Goal: Task Accomplishment & Management: Complete application form

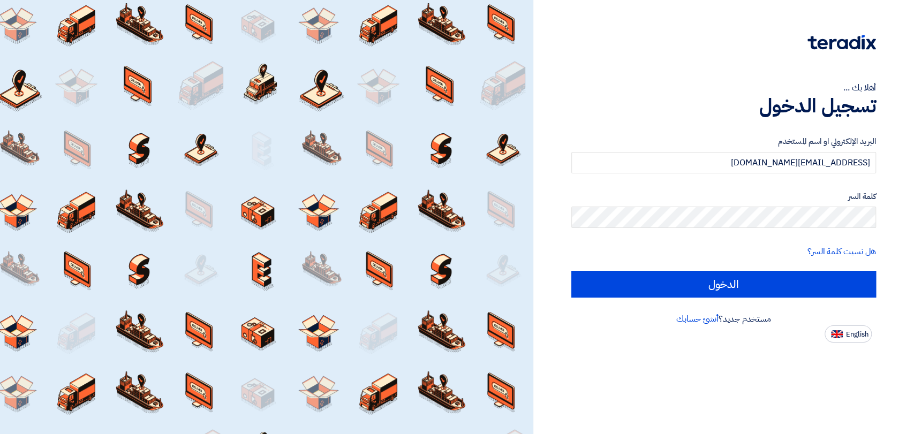
click at [723, 284] on input "الدخول" at bounding box center [724, 284] width 305 height 27
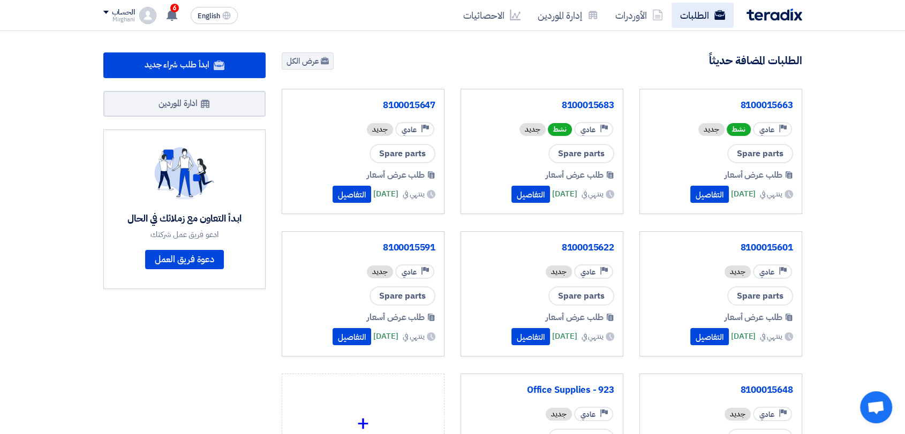
click at [702, 11] on link "الطلبات" at bounding box center [703, 15] width 62 height 25
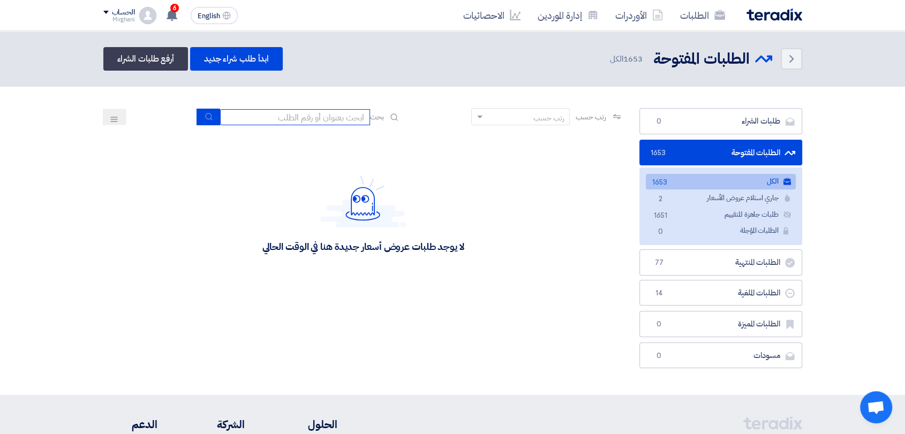
click at [330, 114] on input at bounding box center [295, 117] width 150 height 16
paste input "10015390"
type input "10015390"
click at [207, 119] on icon "submit" at bounding box center [209, 116] width 9 height 9
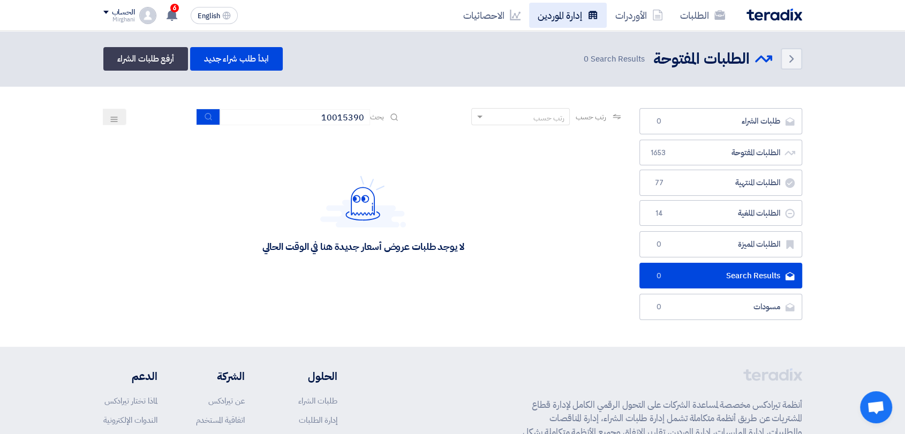
click at [547, 24] on link "إدارة الموردين" at bounding box center [568, 15] width 78 height 25
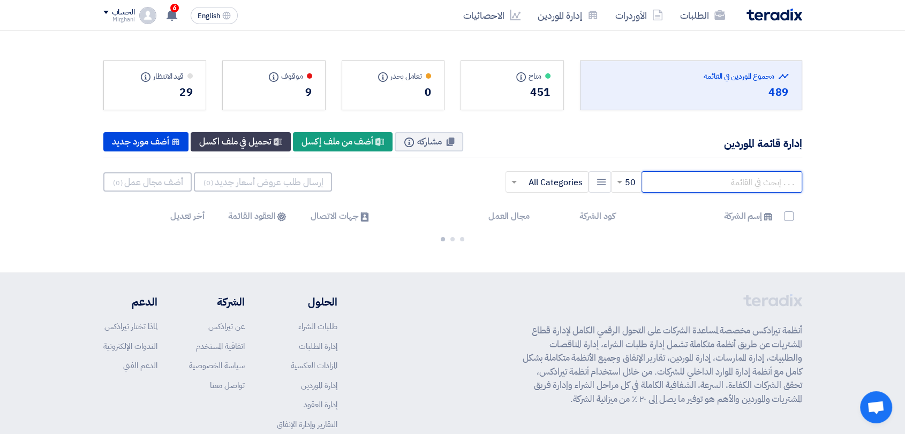
click at [693, 182] on input "text" at bounding box center [722, 181] width 161 height 21
paste input "10015390"
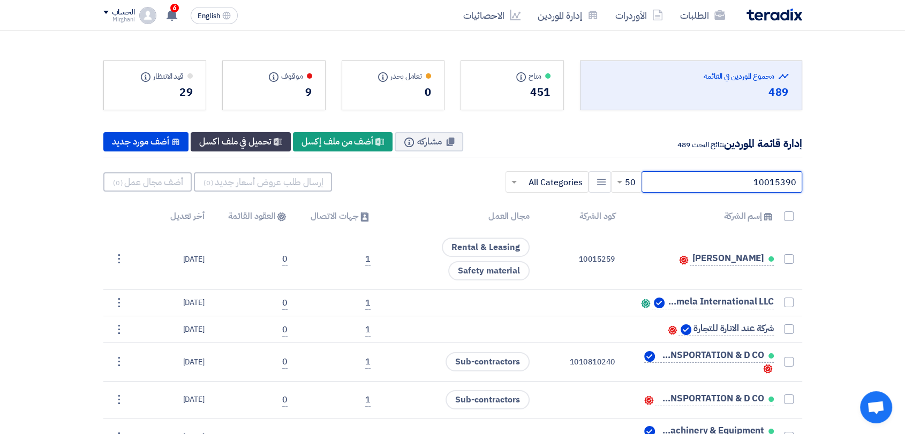
click at [733, 182] on input "10015390" at bounding box center [722, 181] width 161 height 21
type input "10015390"
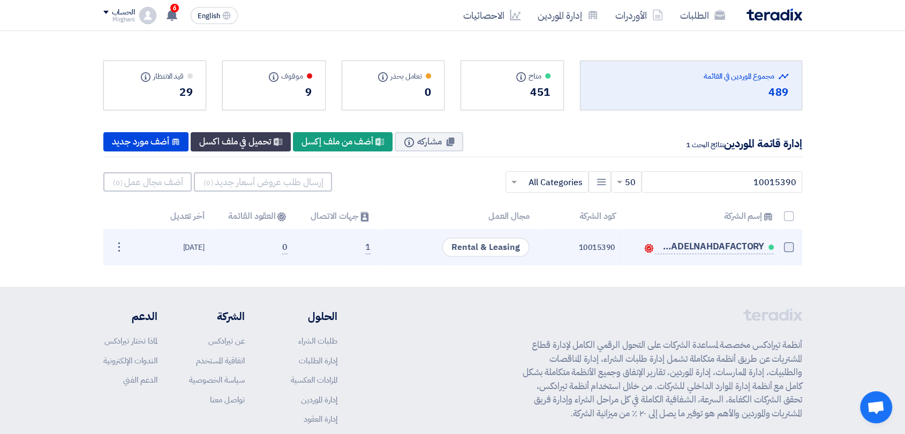
click at [790, 246] on span at bounding box center [789, 248] width 10 height 10
click at [781, 246] on input "checkbox" at bounding box center [777, 249] width 7 height 7
checkbox input "true"
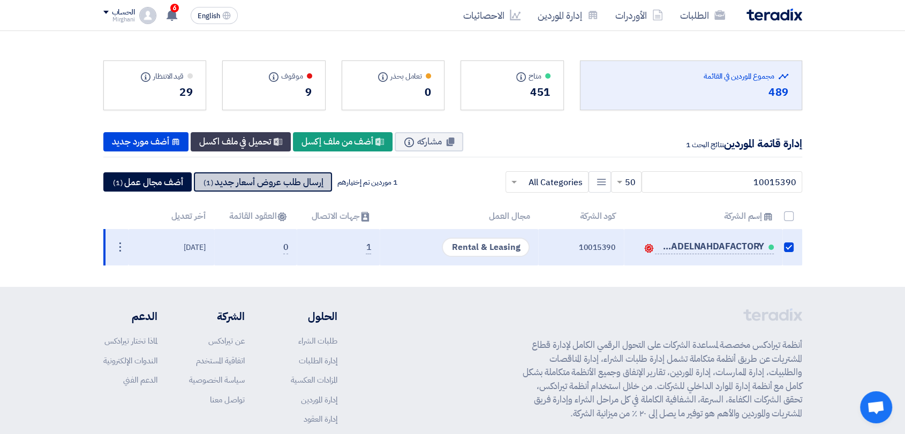
click at [300, 175] on button "إرسال طلب عروض أسعار جديد (1)" at bounding box center [263, 181] width 138 height 19
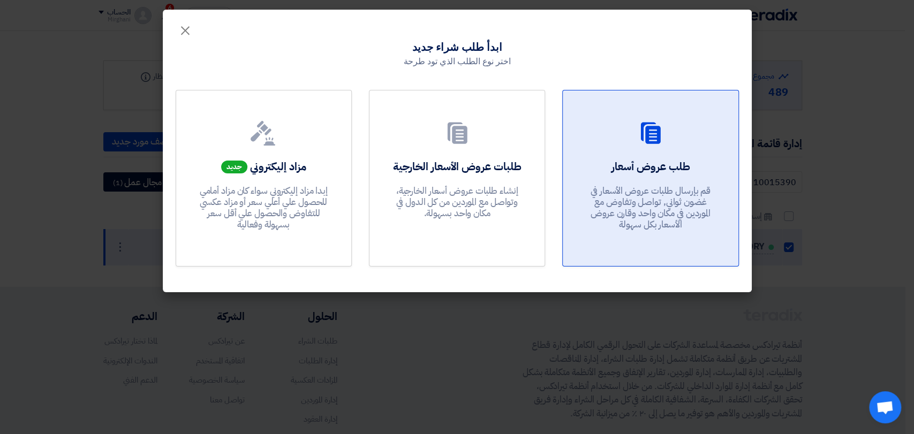
click at [613, 197] on p "قم بإرسال طلبات عروض الأسعار في غضون ثواني, تواصل وتفاوض مع الموردين في مكان وا…" at bounding box center [651, 208] width 129 height 46
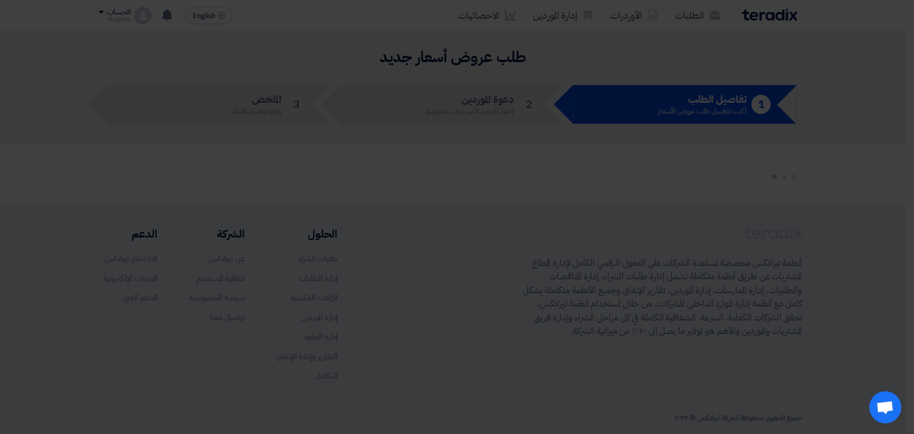
click at [613, 197] on p "قم بإرسال طلبات عروض الأسعار في غضون ثواني, تواصل وتفاوض مع الموردين في مكان وا…" at bounding box center [651, 182] width 129 height 46
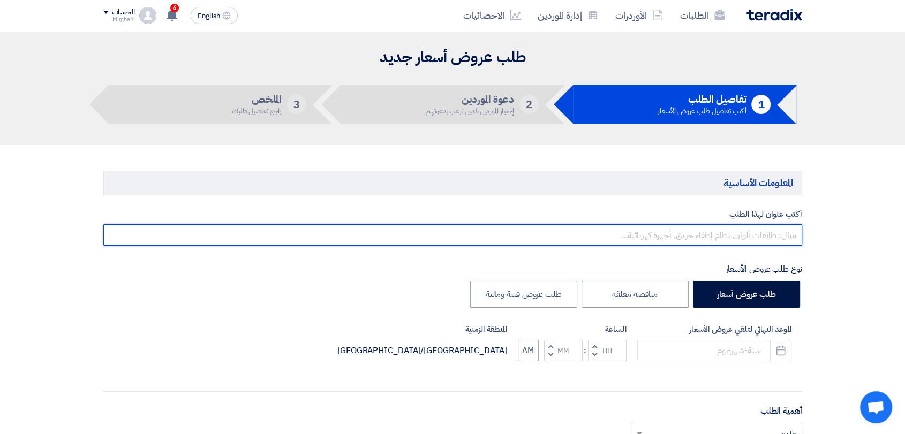
click at [626, 237] on input "text" at bounding box center [452, 234] width 699 height 21
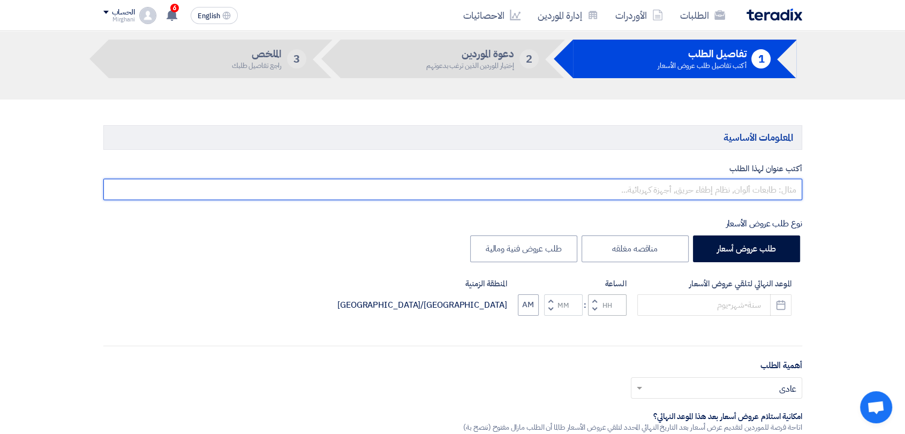
scroll to position [119, 0]
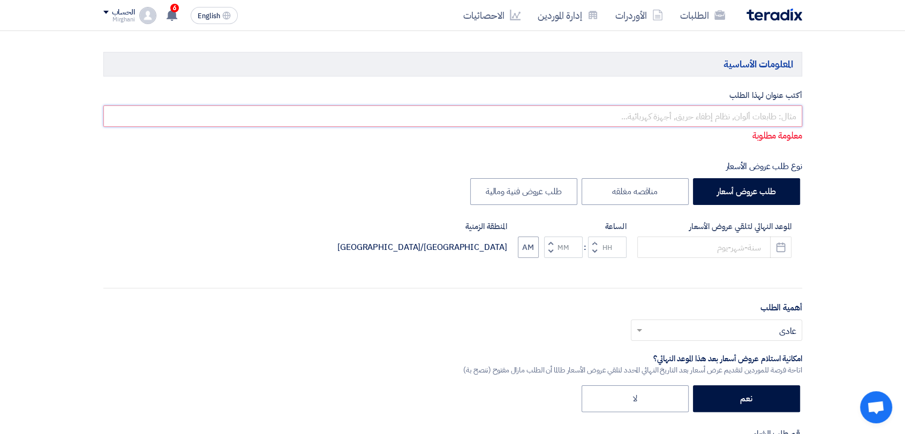
paste input "Car Rent & Equipment"
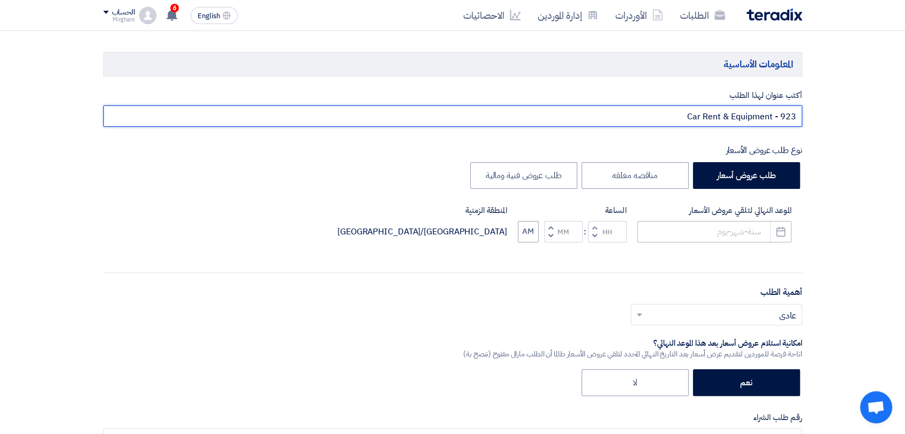
type input "Car Rent & Equipment - 923"
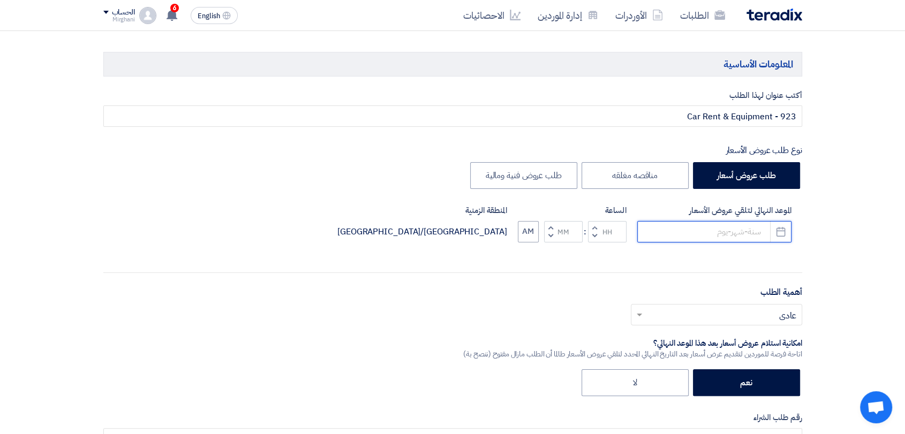
click at [725, 229] on input at bounding box center [714, 231] width 154 height 21
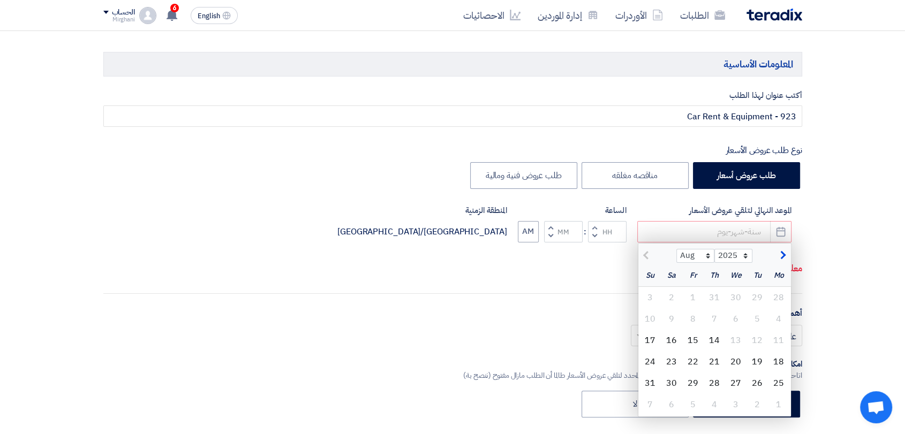
click at [698, 335] on div "15" at bounding box center [692, 340] width 21 height 21
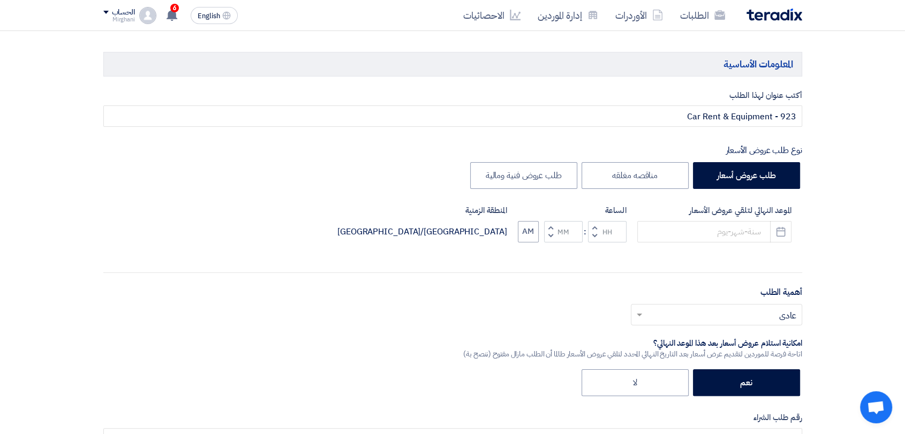
type input "[DATE]"
click at [596, 227] on span "button" at bounding box center [594, 227] width 4 height 8
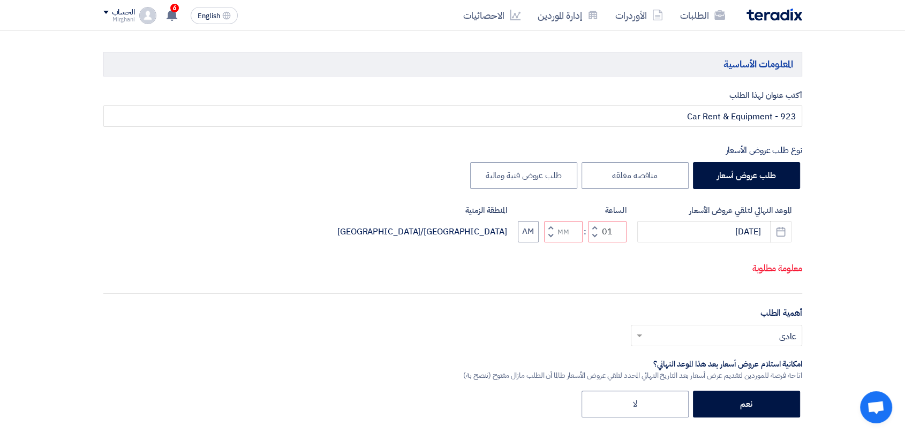
click at [548, 237] on span "button" at bounding box center [550, 236] width 4 height 8
type input "12"
type input "59"
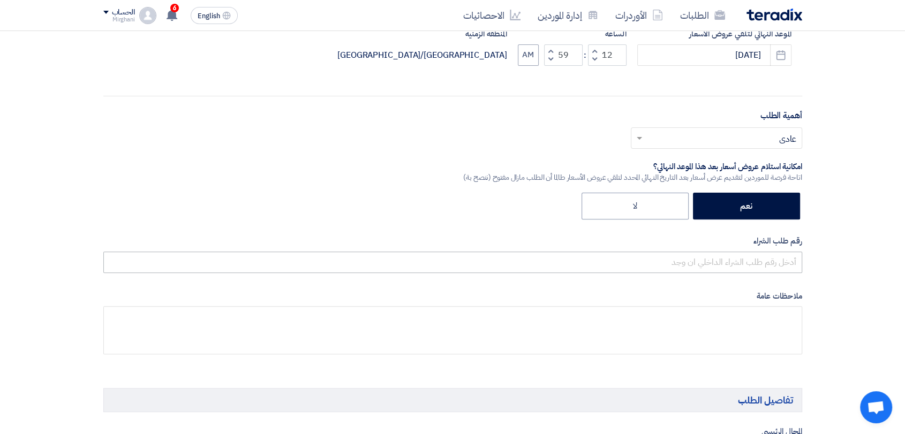
scroll to position [357, 0]
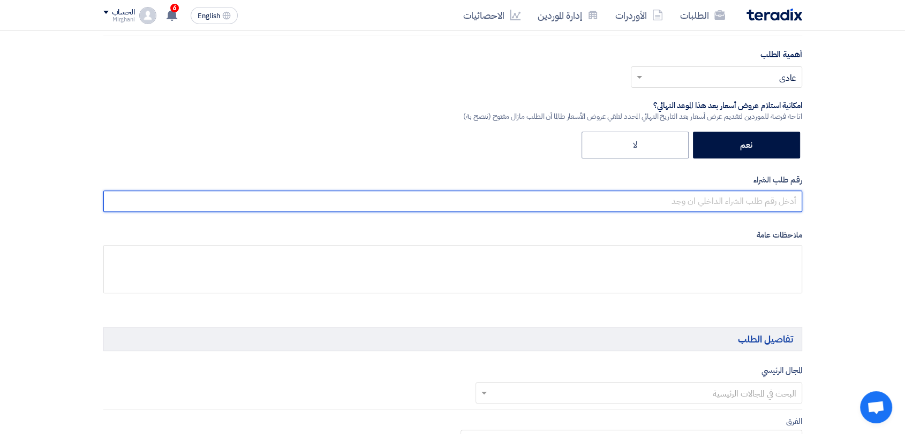
click at [649, 197] on input "text" at bounding box center [452, 201] width 699 height 21
paste input "8300010477"
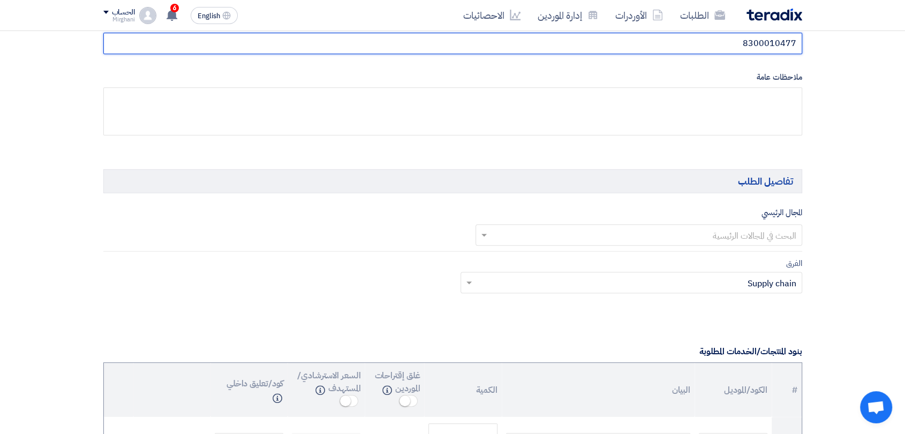
scroll to position [536, 0]
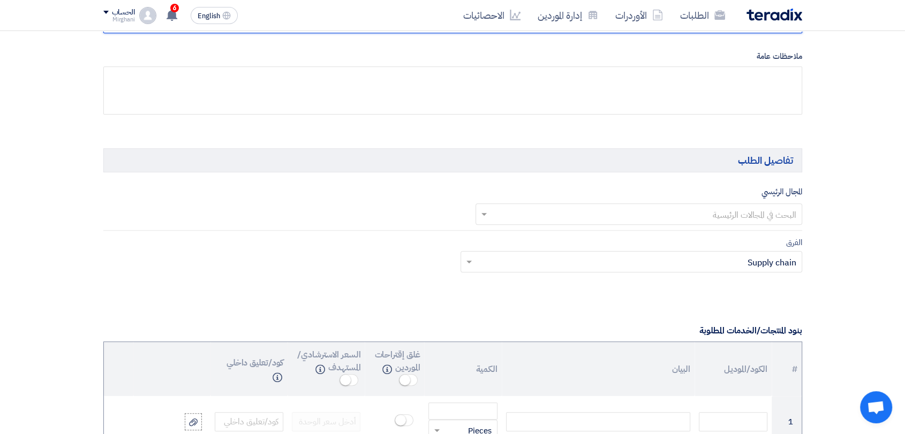
type input "8300010477"
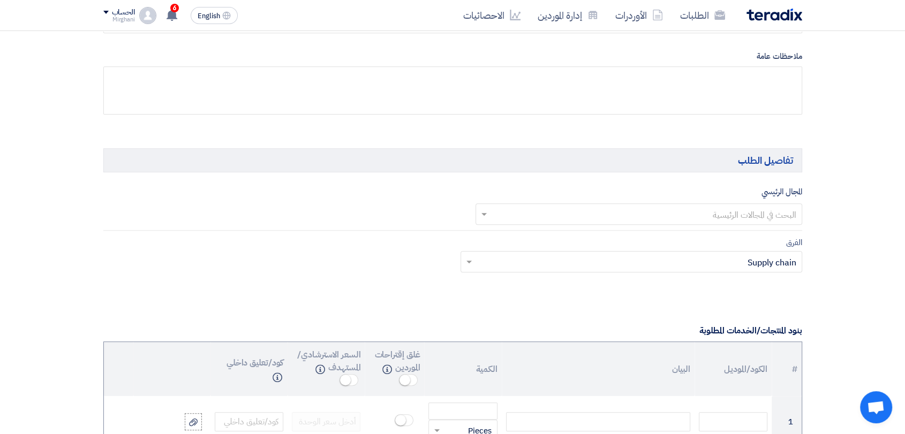
click at [634, 208] on input "text" at bounding box center [644, 215] width 305 height 18
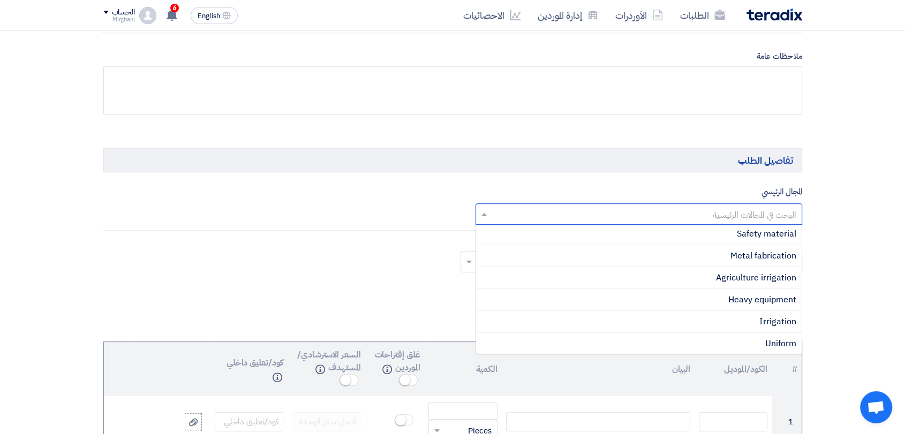
scroll to position [178, 0]
click at [720, 336] on div "Rental & Leasing" at bounding box center [639, 343] width 326 height 22
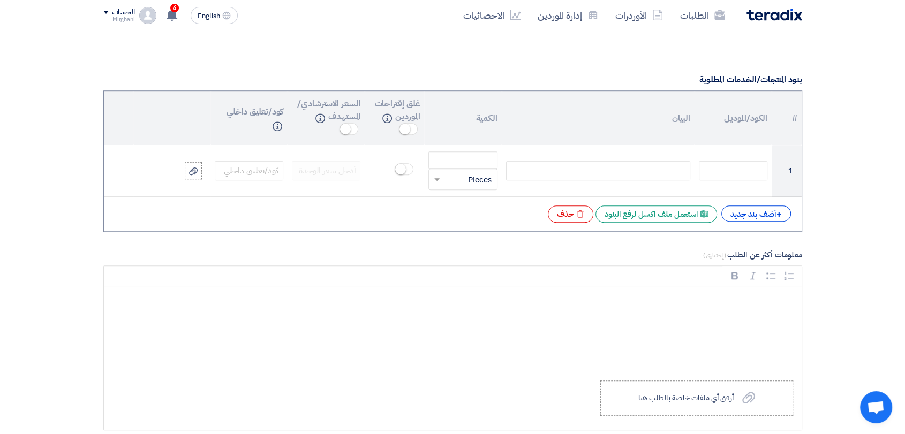
scroll to position [833, 0]
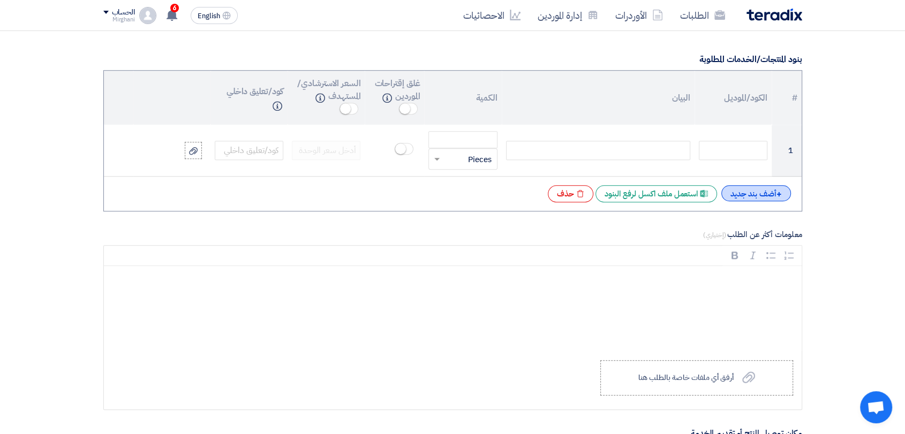
click at [745, 189] on div "+ أضف بند جديد" at bounding box center [756, 193] width 70 height 16
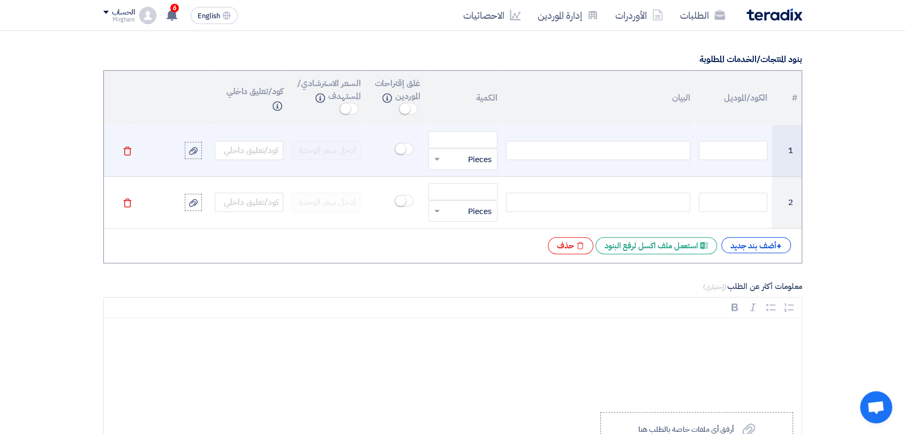
click at [668, 154] on div at bounding box center [598, 150] width 184 height 19
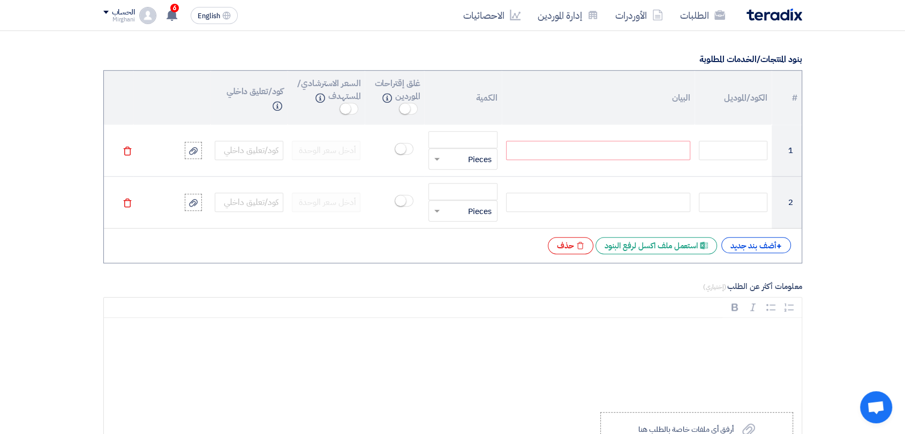
paste div
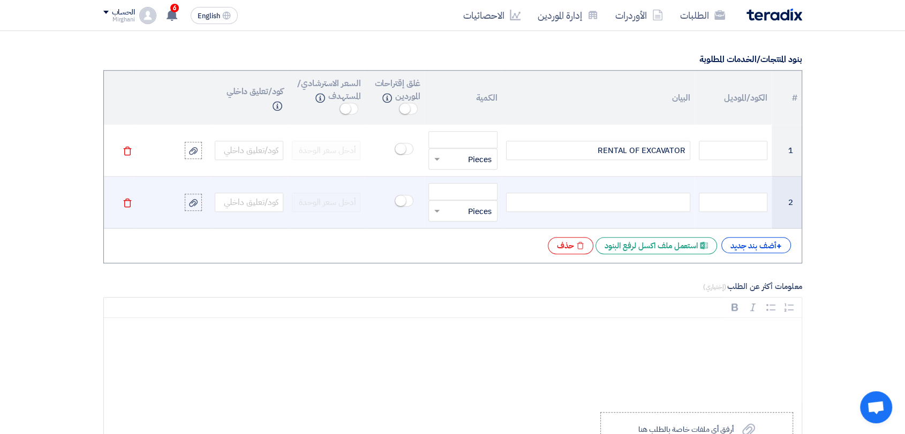
click at [615, 212] on td at bounding box center [598, 203] width 193 height 52
click at [617, 205] on div at bounding box center [598, 202] width 184 height 19
paste div
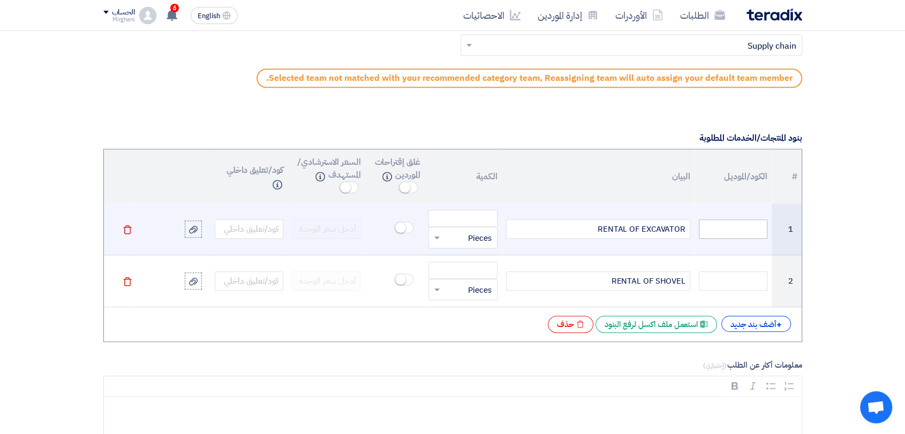
scroll to position [773, 0]
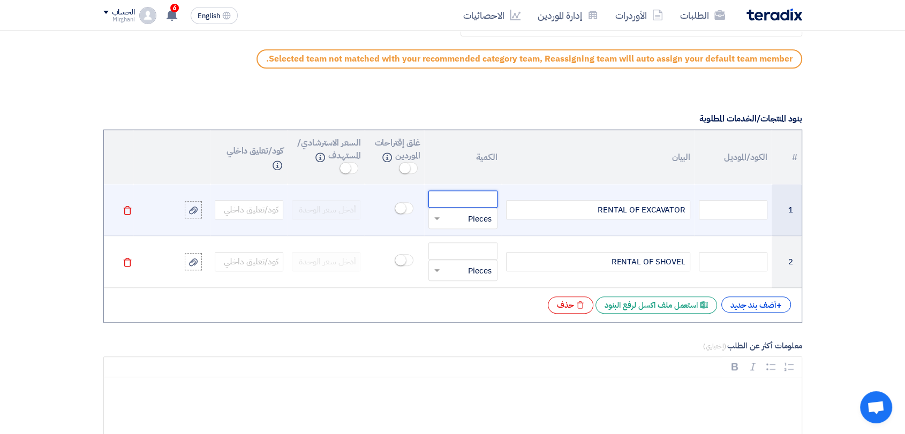
click at [477, 200] on input "number" at bounding box center [463, 199] width 69 height 17
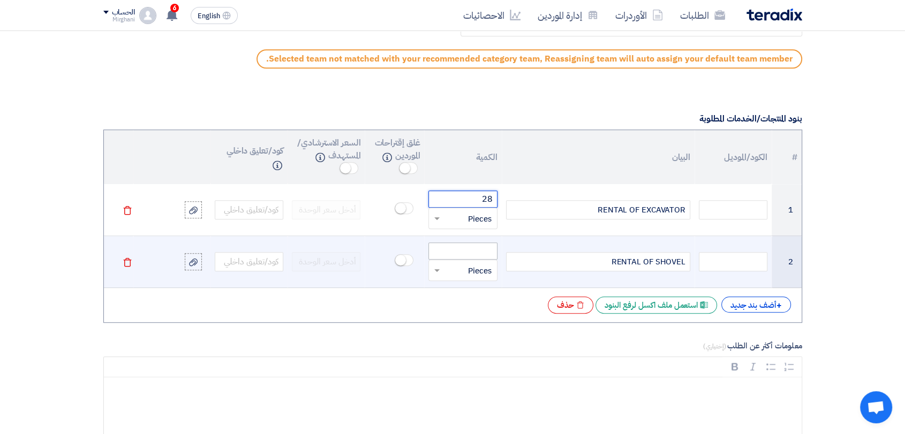
type input "28"
click at [479, 247] on input "number" at bounding box center [463, 251] width 69 height 17
type input "28"
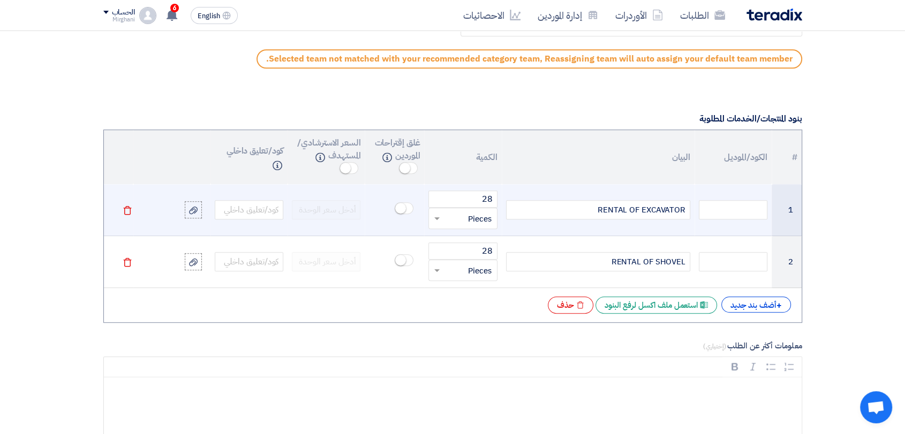
click at [465, 214] on input "text" at bounding box center [469, 218] width 45 height 17
click at [476, 280] on div "Day" at bounding box center [462, 286] width 67 height 21
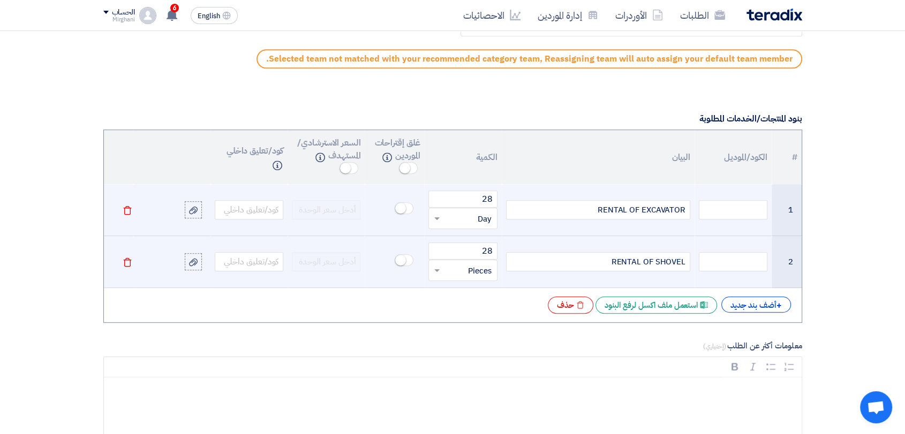
click at [467, 275] on input "text" at bounding box center [469, 270] width 45 height 17
click at [479, 328] on div "Day" at bounding box center [462, 338] width 67 height 21
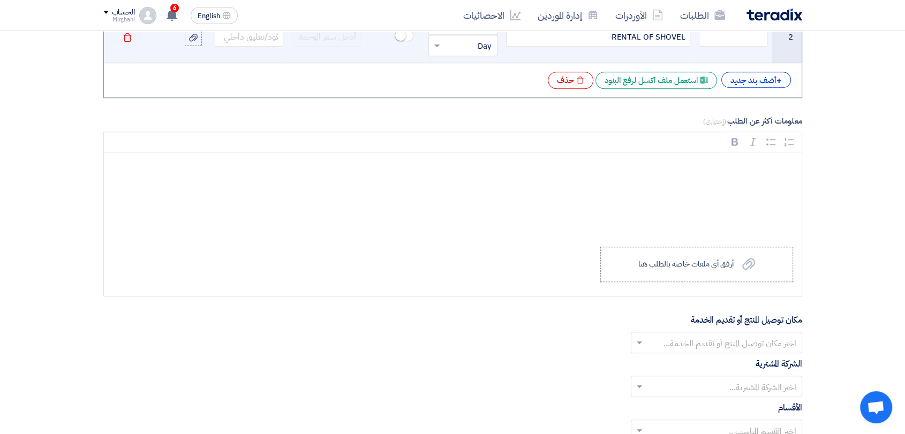
scroll to position [1071, 0]
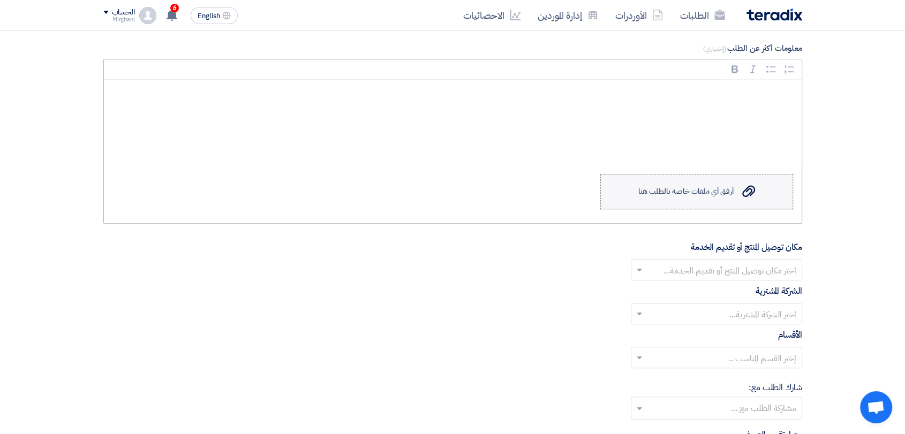
click at [641, 205] on label "Upload a file أرفق أي ملفات خاصة بالطلب هنا" at bounding box center [696, 191] width 193 height 35
click at [0, 0] on input "Upload a file أرفق أي ملفات خاصة بالطلب هنا" at bounding box center [0, 0] width 0 height 0
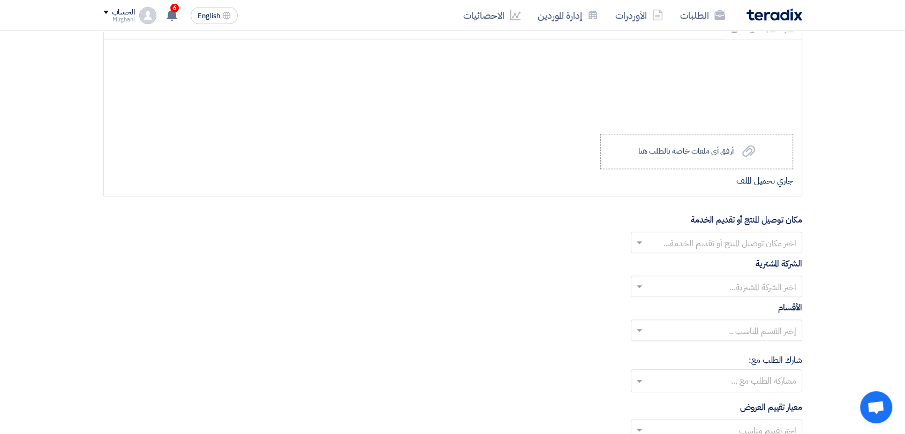
scroll to position [1190, 0]
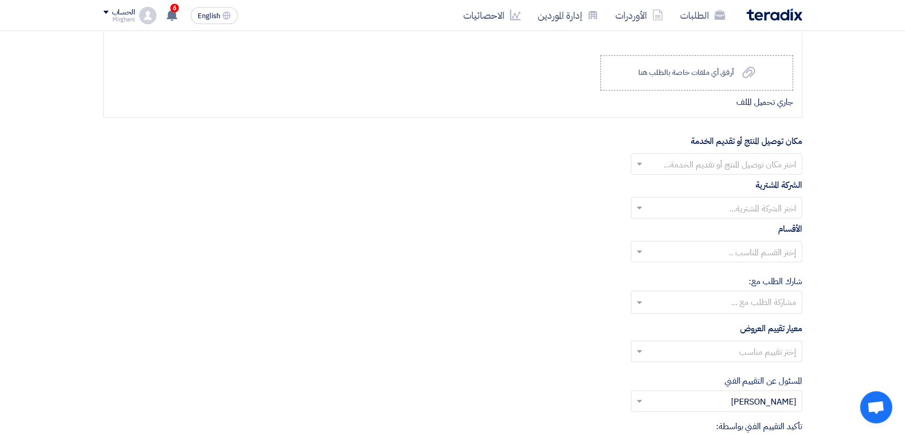
click at [651, 166] on input "text" at bounding box center [723, 165] width 150 height 18
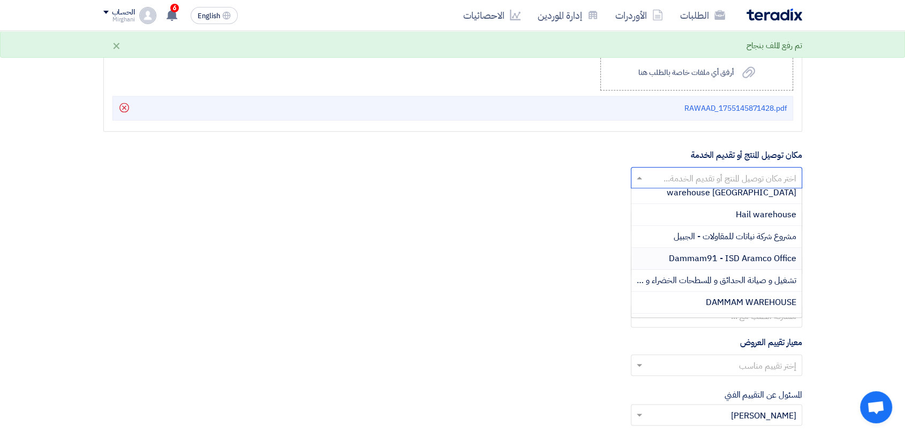
scroll to position [178, 0]
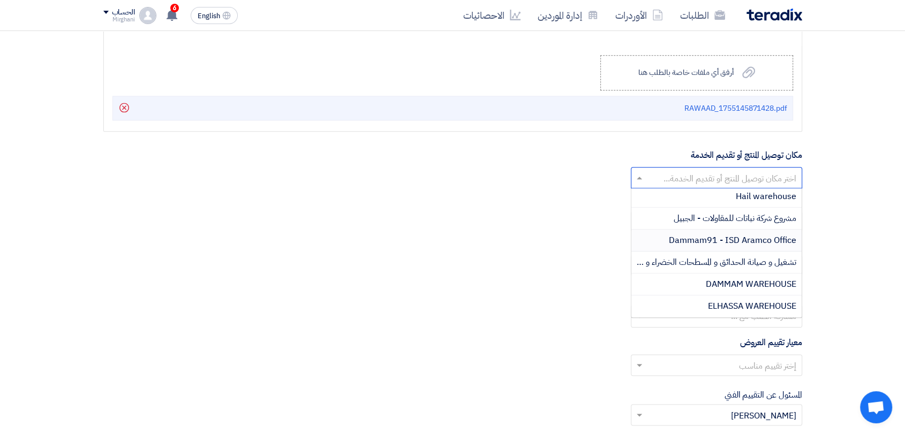
click at [734, 236] on span "Dammam91 - ISD Aramco Office" at bounding box center [732, 240] width 127 height 13
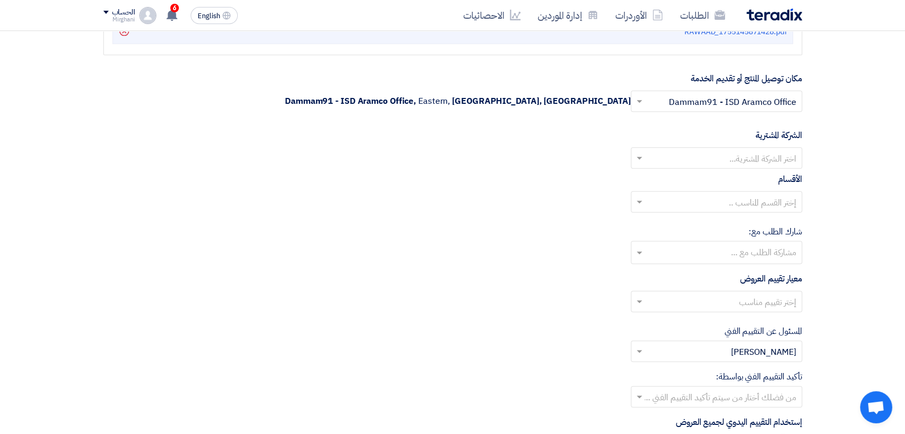
scroll to position [1309, 0]
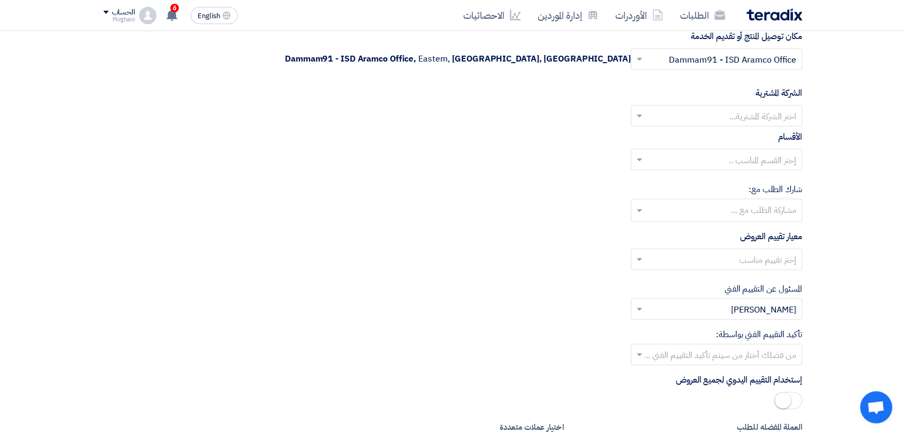
click at [725, 122] on input "text" at bounding box center [723, 117] width 150 height 18
click at [726, 137] on span "Nabatat for contracting" at bounding box center [750, 137] width 91 height 13
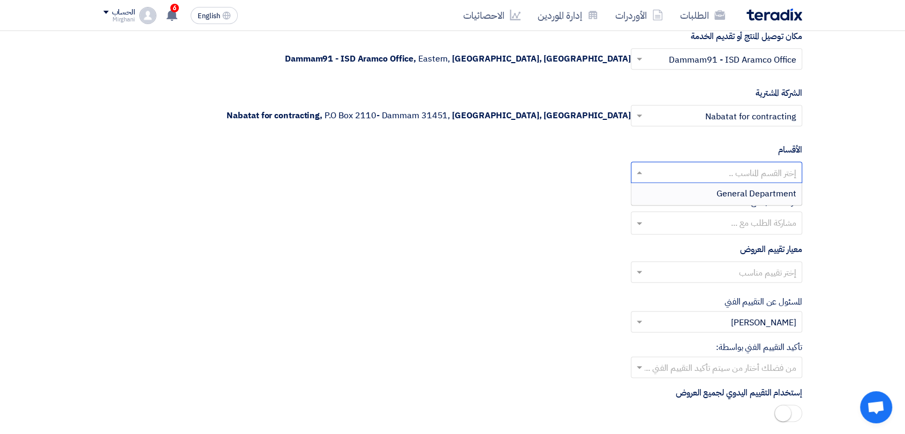
drag, startPoint x: 732, startPoint y: 172, endPoint x: 730, endPoint y: 191, distance: 18.9
click at [731, 172] on input "text" at bounding box center [723, 174] width 150 height 18
click at [730, 197] on span "General Department" at bounding box center [757, 193] width 80 height 13
click at [732, 272] on input "text" at bounding box center [723, 274] width 150 height 18
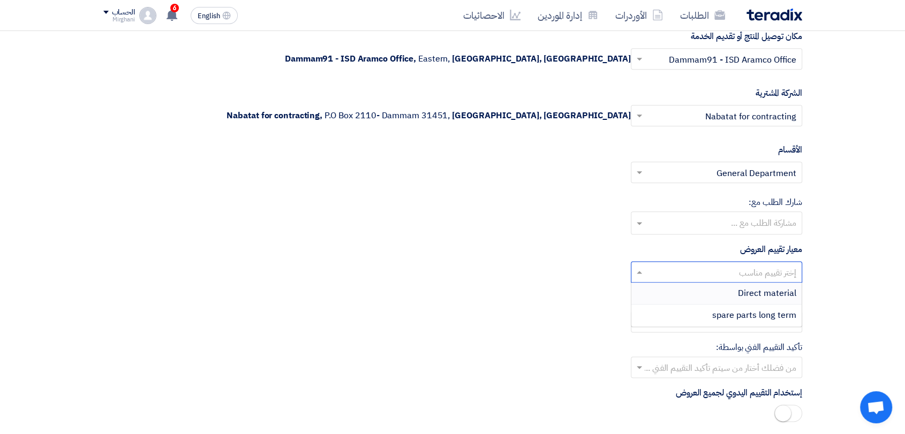
click at [717, 283] on div "Direct material" at bounding box center [717, 294] width 170 height 22
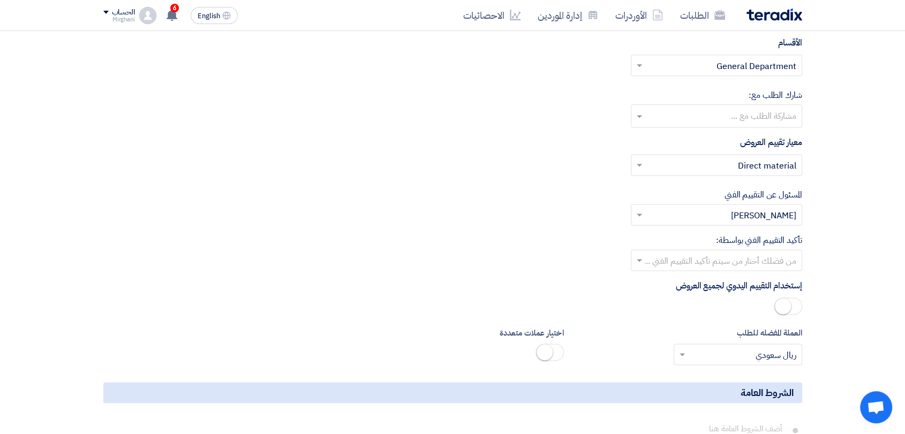
scroll to position [1487, 0]
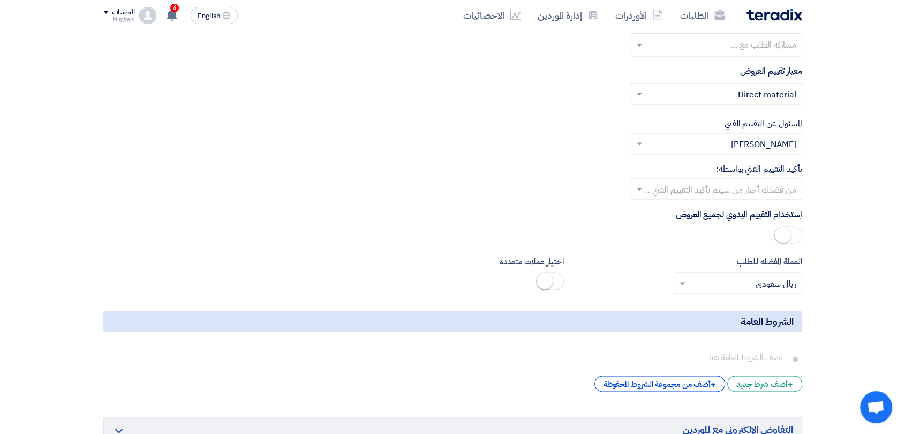
click at [713, 183] on input "text" at bounding box center [723, 191] width 150 height 18
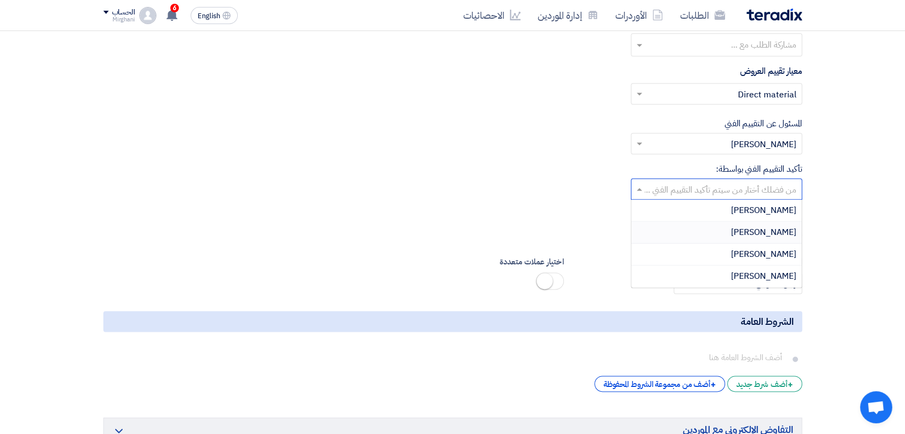
click at [714, 226] on div "[PERSON_NAME]" at bounding box center [717, 233] width 170 height 22
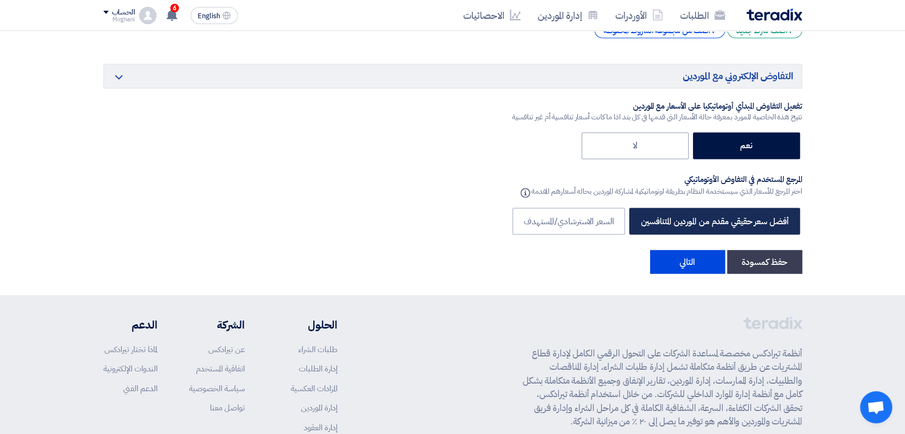
scroll to position [1945, 0]
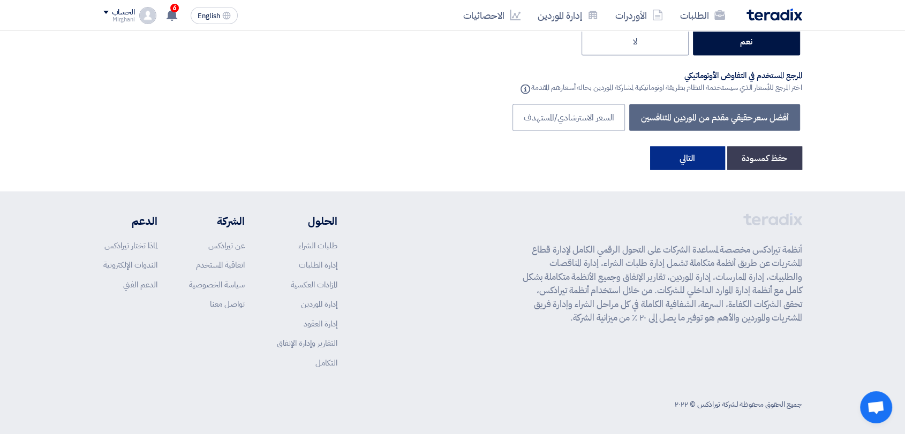
click at [685, 163] on button "التالي" at bounding box center [687, 158] width 75 height 24
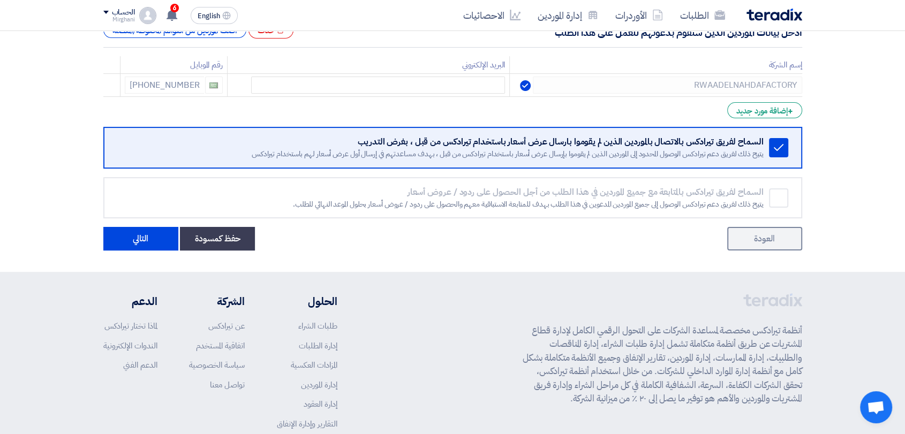
scroll to position [266, 0]
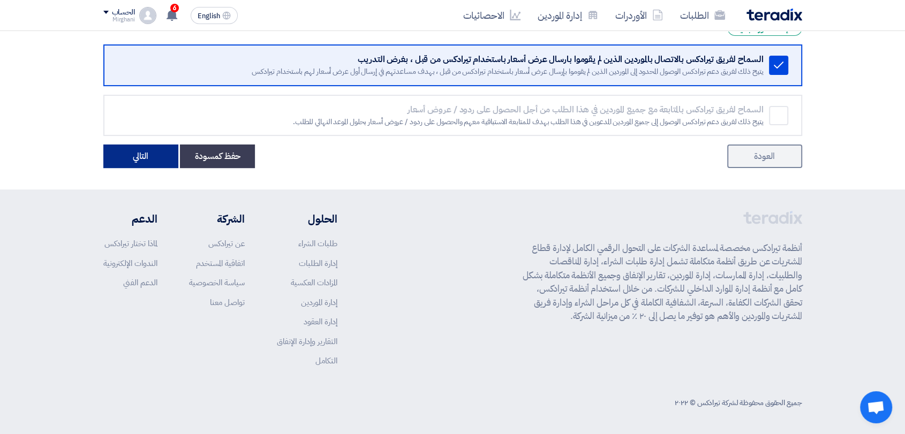
click at [137, 155] on button "التالي" at bounding box center [140, 157] width 75 height 24
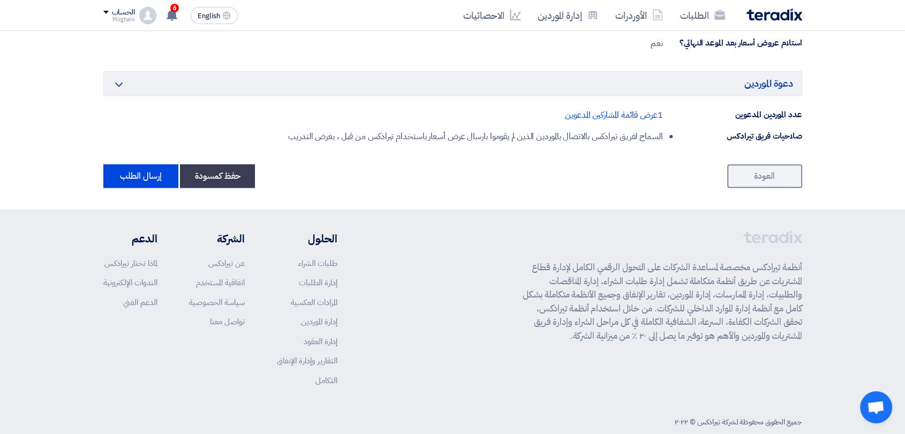
scroll to position [655, 0]
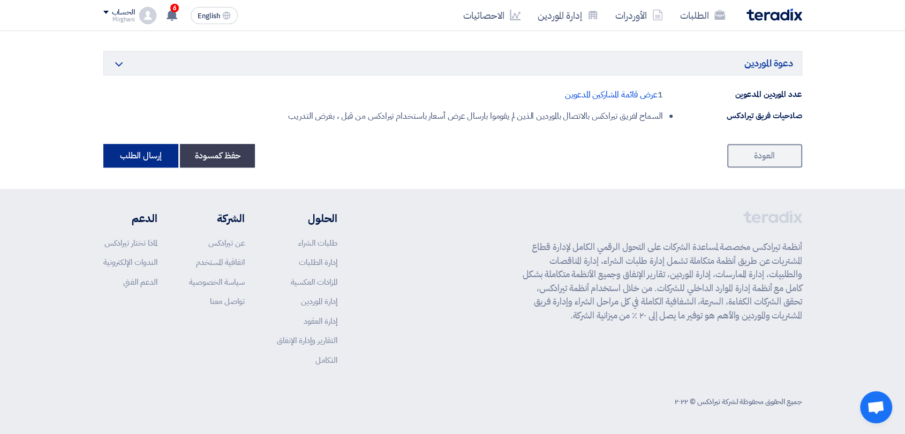
click at [157, 152] on button "إرسال الطلب" at bounding box center [140, 156] width 75 height 24
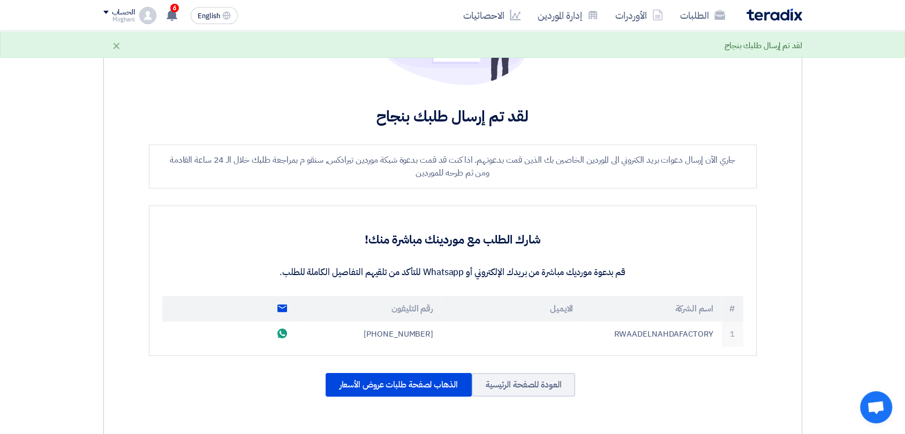
scroll to position [357, 0]
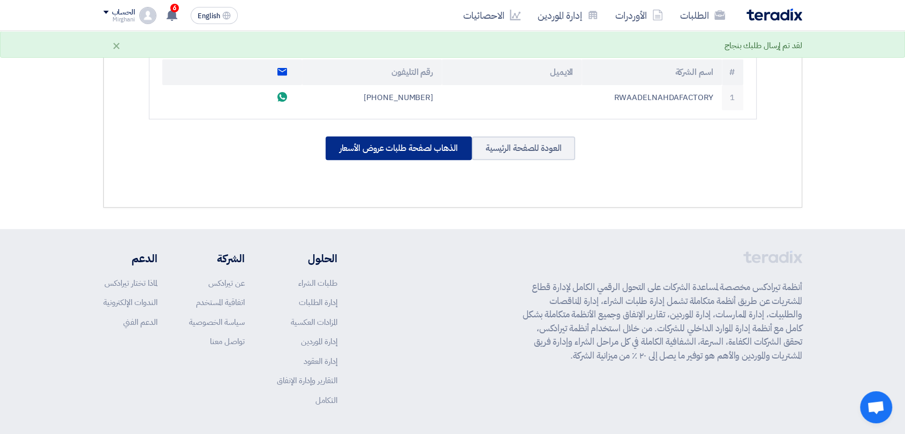
click at [369, 147] on div "الذهاب لصفحة طلبات عروض الأسعار" at bounding box center [399, 149] width 146 height 24
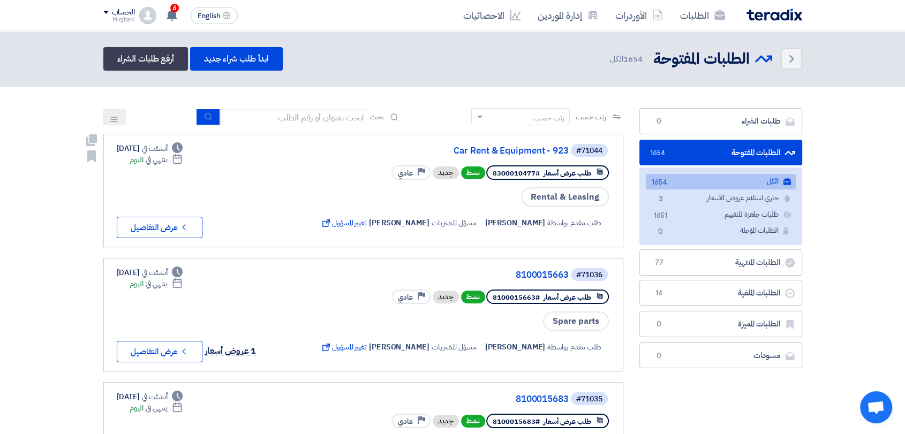
click at [523, 155] on div "#71044 Car Rent & Equipment - 923" at bounding box center [464, 150] width 292 height 15
click at [523, 155] on link "Car Rent & Equipment - 923" at bounding box center [462, 151] width 214 height 10
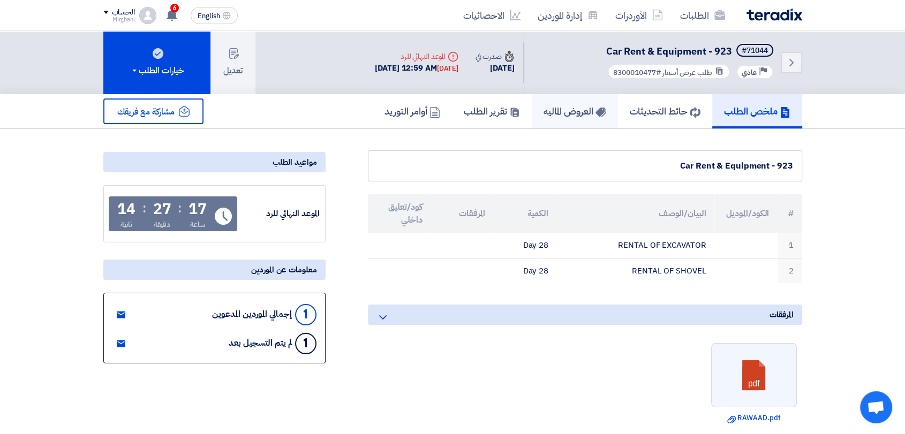
click at [567, 114] on h5 "العروض الماليه" at bounding box center [575, 111] width 63 height 12
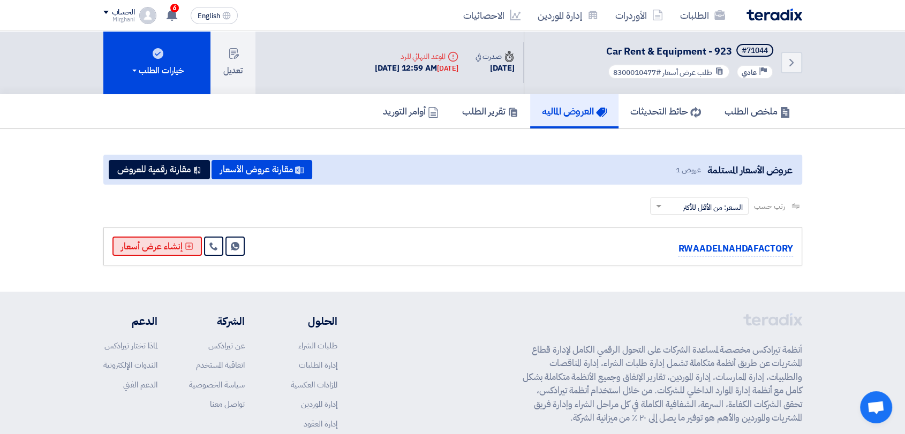
click at [147, 254] on button "إنشاء عرض أسعار" at bounding box center [156, 246] width 89 height 19
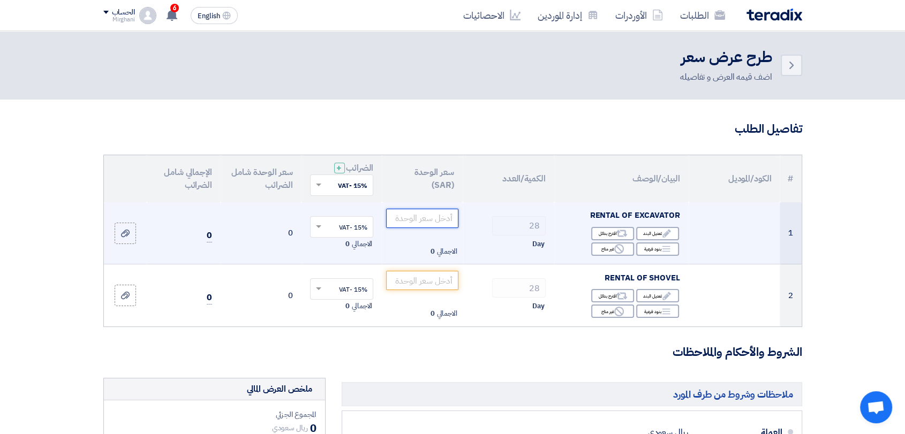
click at [436, 223] on input "number" at bounding box center [422, 218] width 72 height 19
paste input "642.8571"
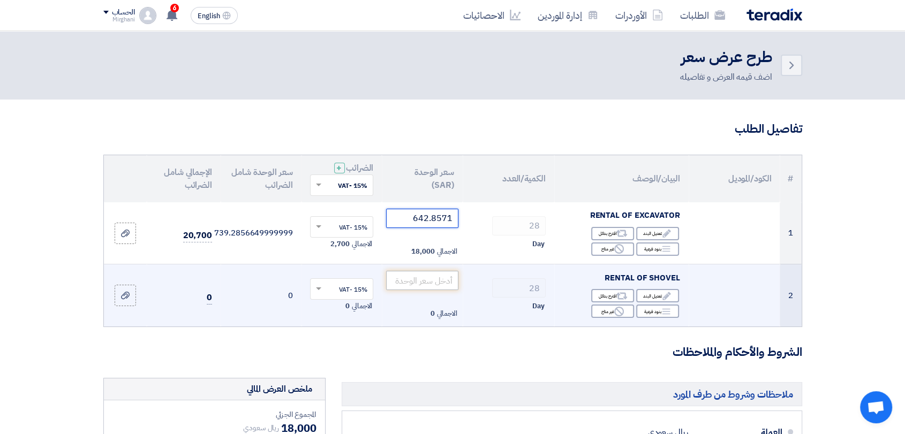
type input "642.8571"
click at [425, 277] on input "number" at bounding box center [422, 280] width 72 height 19
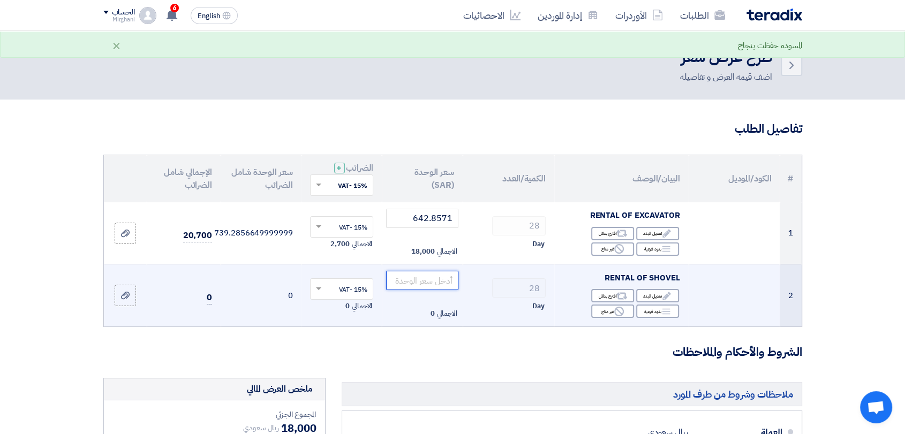
paste input "714.28571"
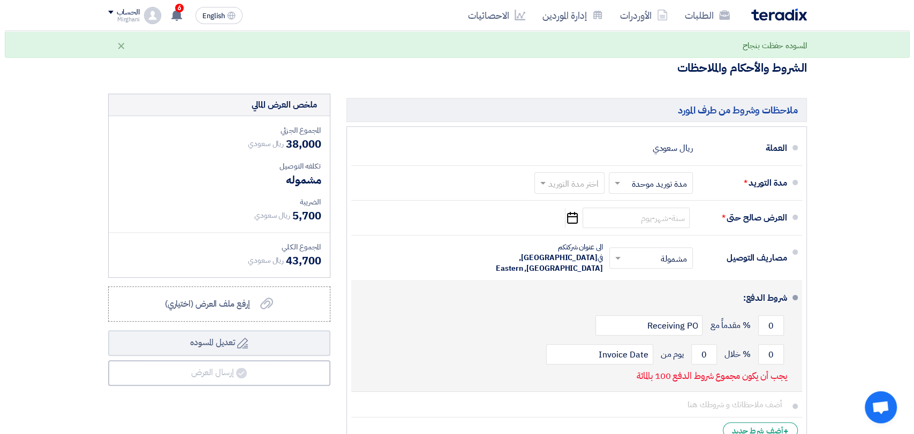
scroll to position [357, 0]
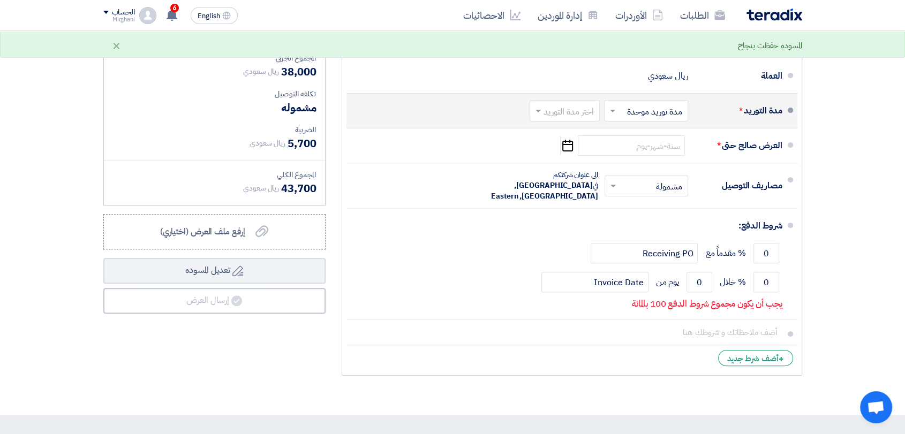
type input "714.28571"
click at [551, 112] on input "text" at bounding box center [562, 112] width 65 height 16
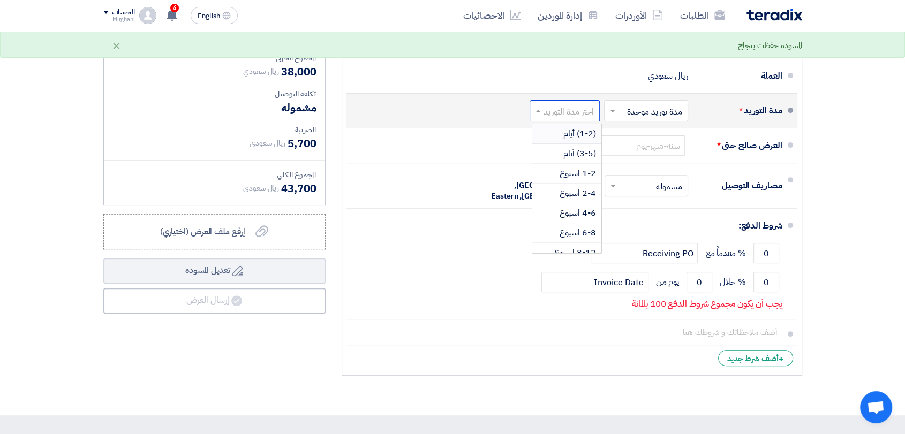
click at [570, 134] on span "(1-2) أيام" at bounding box center [579, 133] width 33 height 13
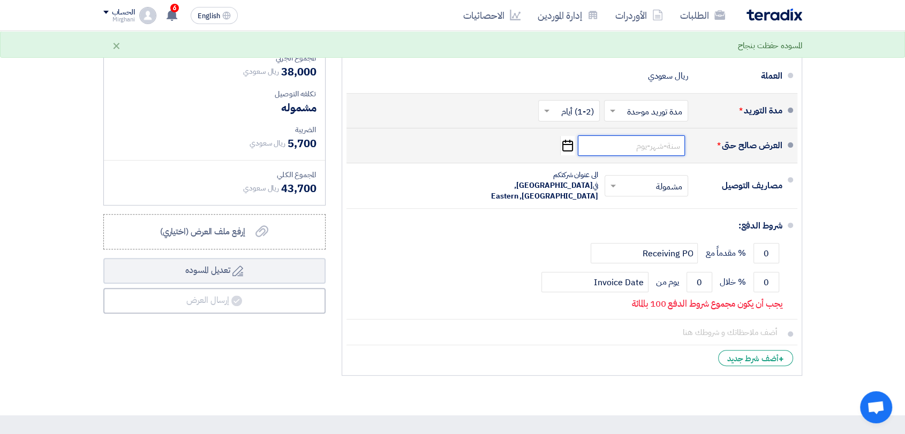
click at [663, 148] on input at bounding box center [631, 146] width 107 height 20
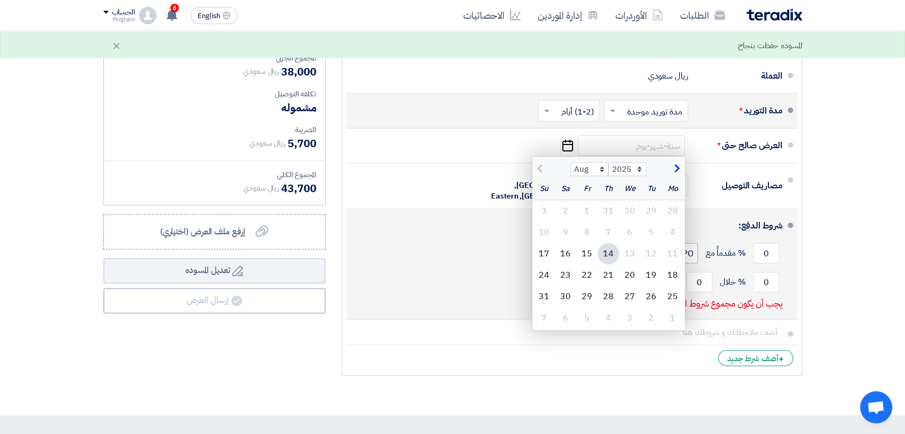
drag, startPoint x: 588, startPoint y: 250, endPoint x: 655, endPoint y: 246, distance: 67.0
click at [589, 249] on div "15" at bounding box center [586, 253] width 21 height 21
type input "[DATE]"
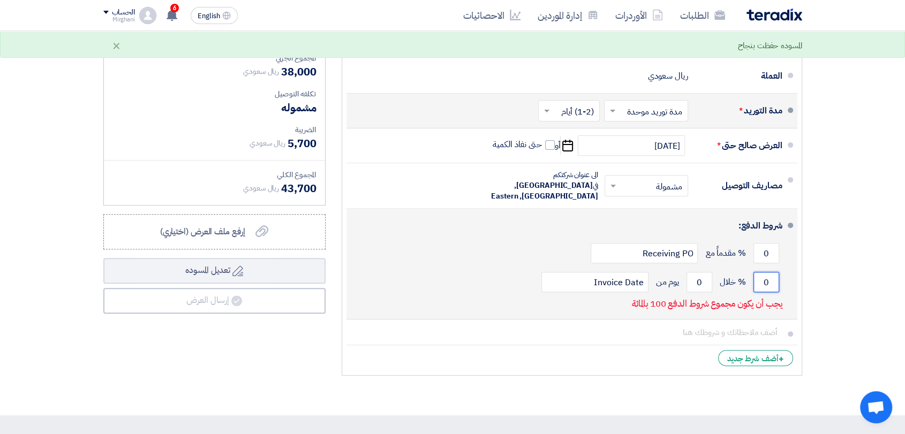
click at [777, 272] on input "0" at bounding box center [767, 282] width 26 height 20
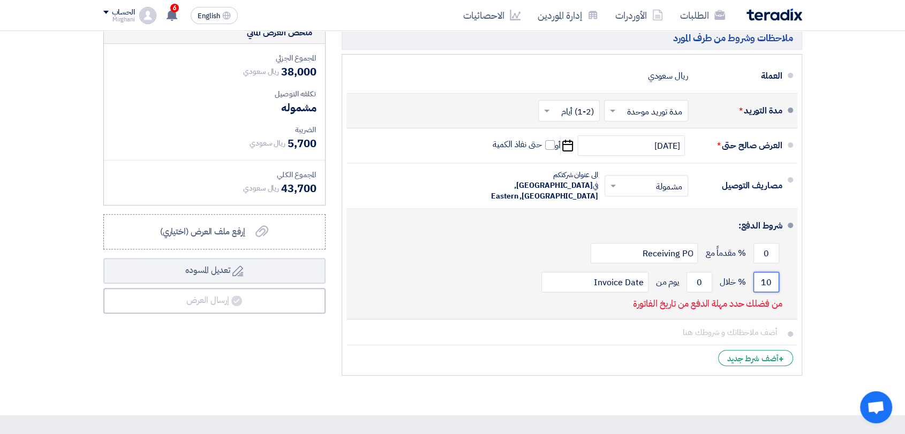
type input "0"
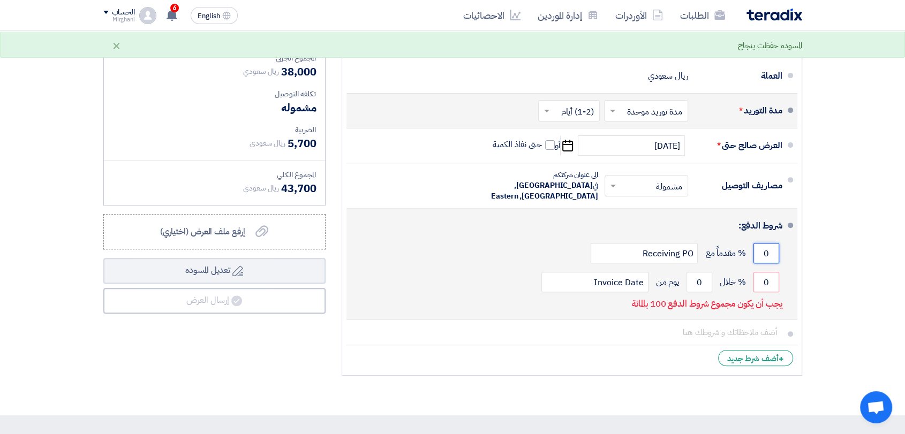
click at [775, 243] on input "0" at bounding box center [767, 253] width 26 height 20
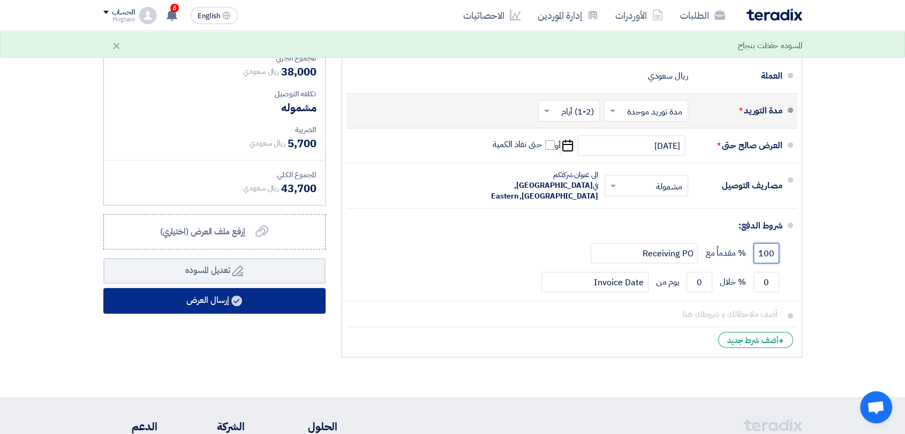
type input "100"
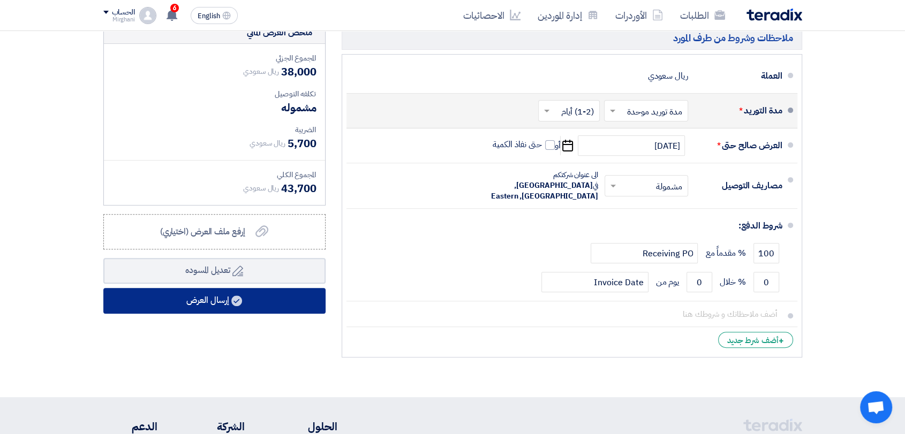
click at [294, 298] on button "إرسال العرض" at bounding box center [214, 301] width 222 height 26
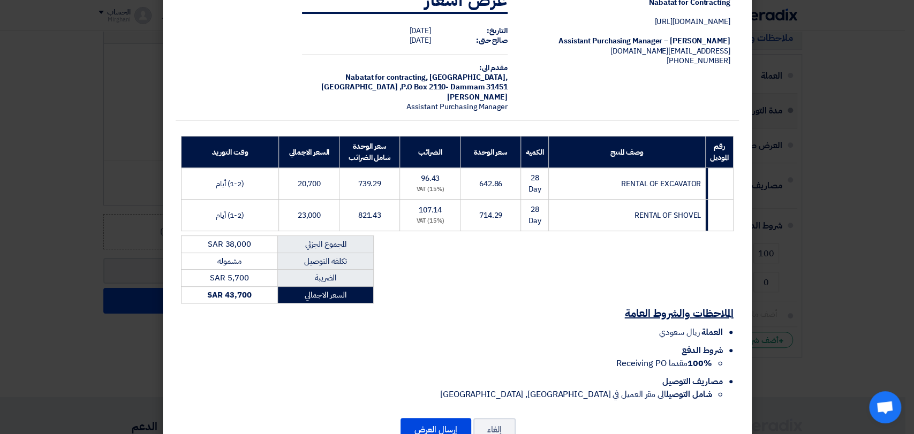
scroll to position [69, 0]
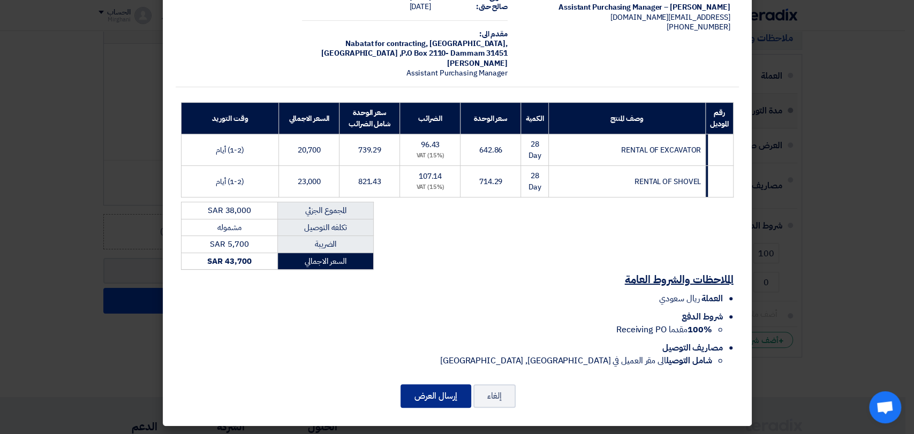
click at [450, 386] on button "إرسال العرض" at bounding box center [436, 397] width 71 height 24
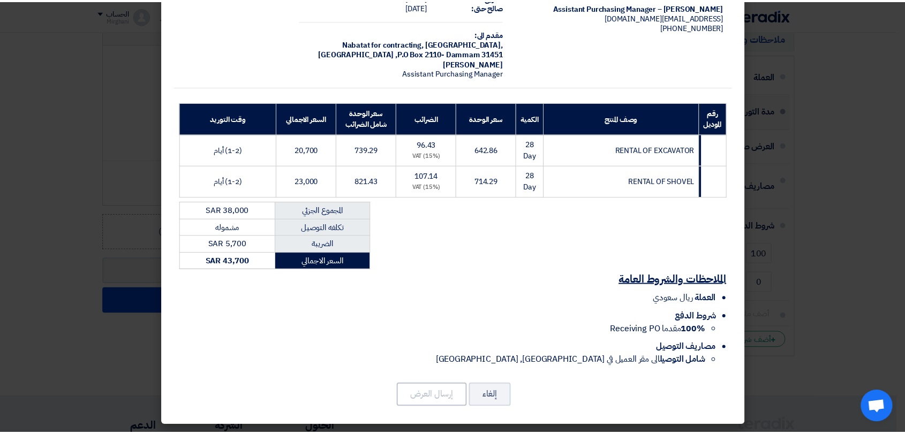
scroll to position [0, 0]
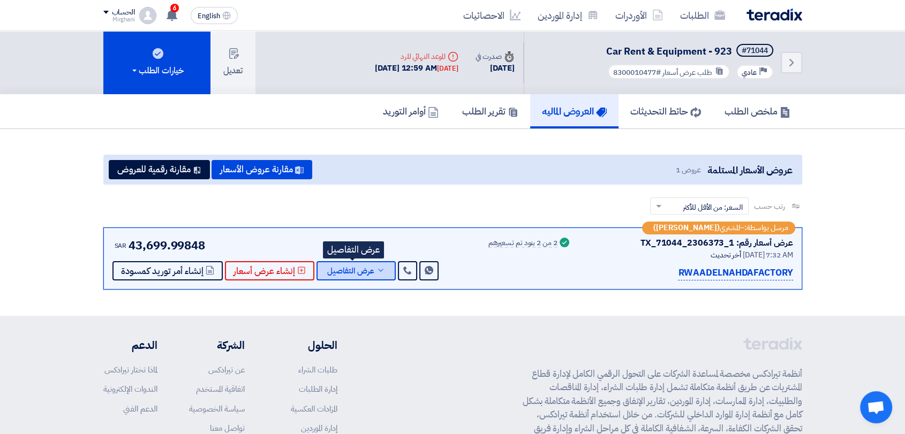
click at [369, 272] on span "عرض التفاصيل" at bounding box center [350, 271] width 47 height 8
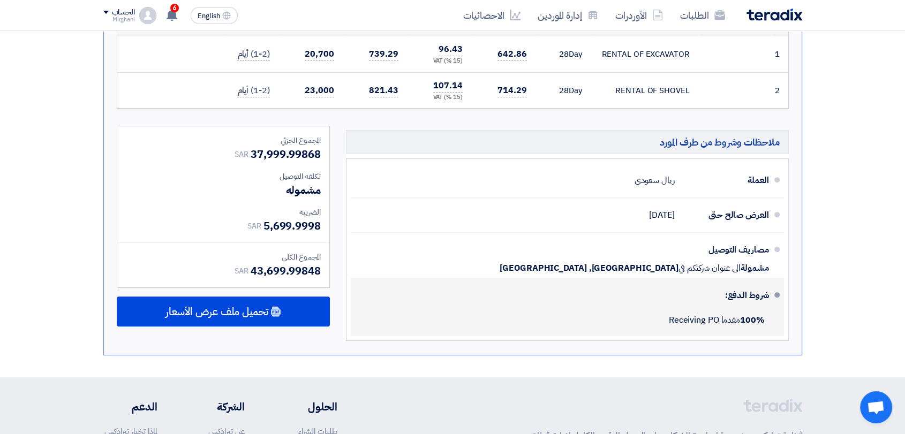
scroll to position [357, 0]
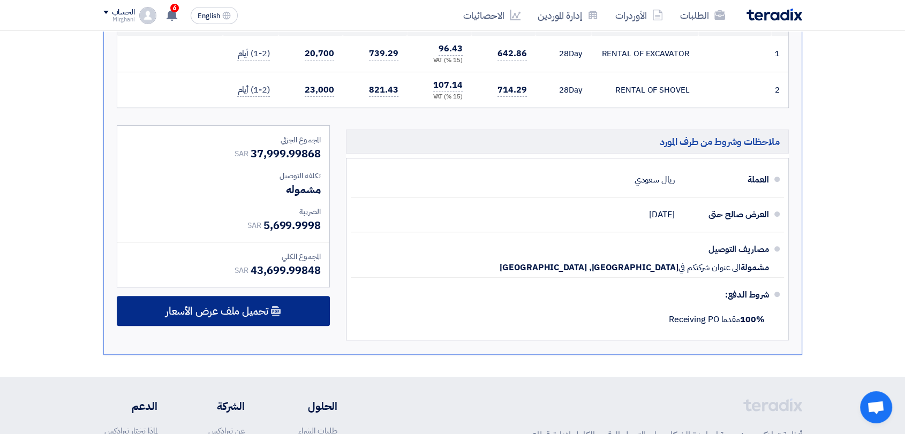
click at [306, 316] on div "تحميل ملف عرض الأسعار" at bounding box center [223, 311] width 213 height 30
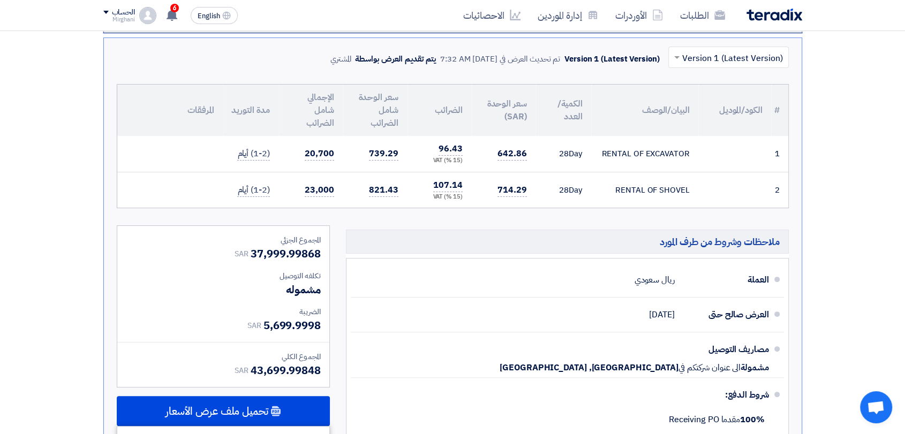
scroll to position [119, 0]
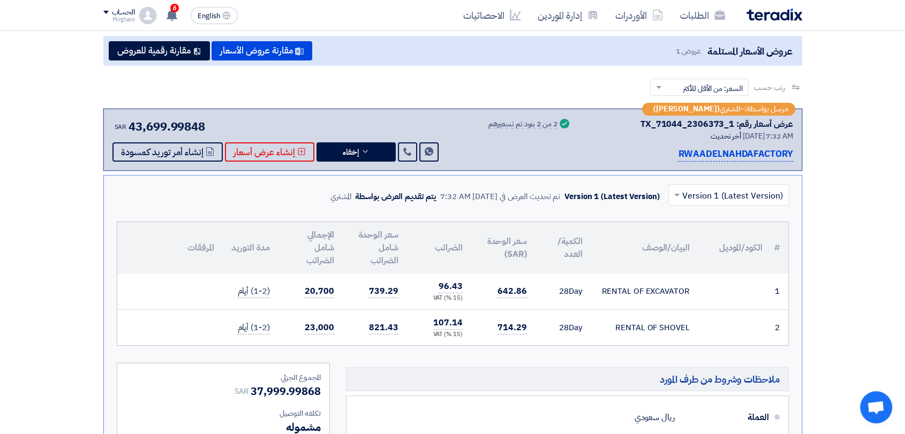
click at [444, 87] on div "رتب حسب رتب حسب × السعر: من الأقل للأكثر ×" at bounding box center [452, 94] width 699 height 30
click at [448, 87] on div "رتب حسب رتب حسب × السعر: من الأقل للأكثر ×" at bounding box center [452, 94] width 699 height 30
click at [863, 236] on section "عروض الأسعار المستلمة عروض 1 مقارنة عروض الأسعار مقارنة رقمية للعروض رتب حسب رت…" at bounding box center [452, 312] width 905 height 605
click at [839, 246] on section "عروض الأسعار المستلمة عروض 1 مقارنة عروض الأسعار مقارنة رقمية للعروض رتب حسب رت…" at bounding box center [452, 312] width 905 height 605
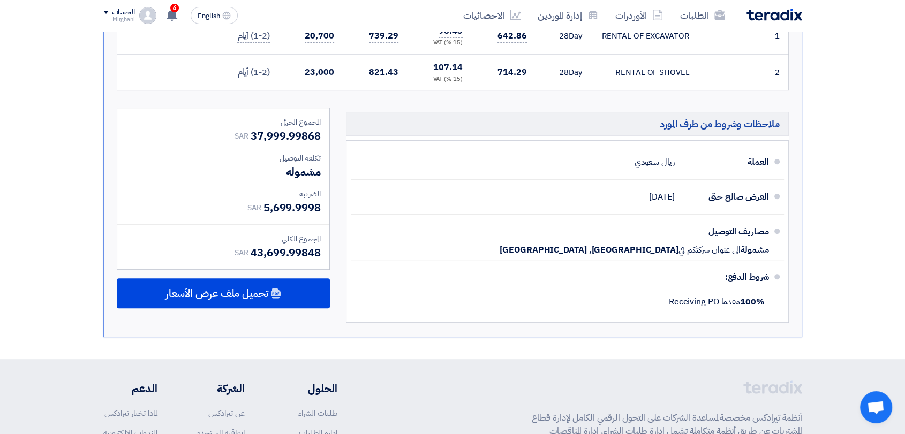
scroll to position [357, 0]
